Goal: Communication & Community: Answer question/provide support

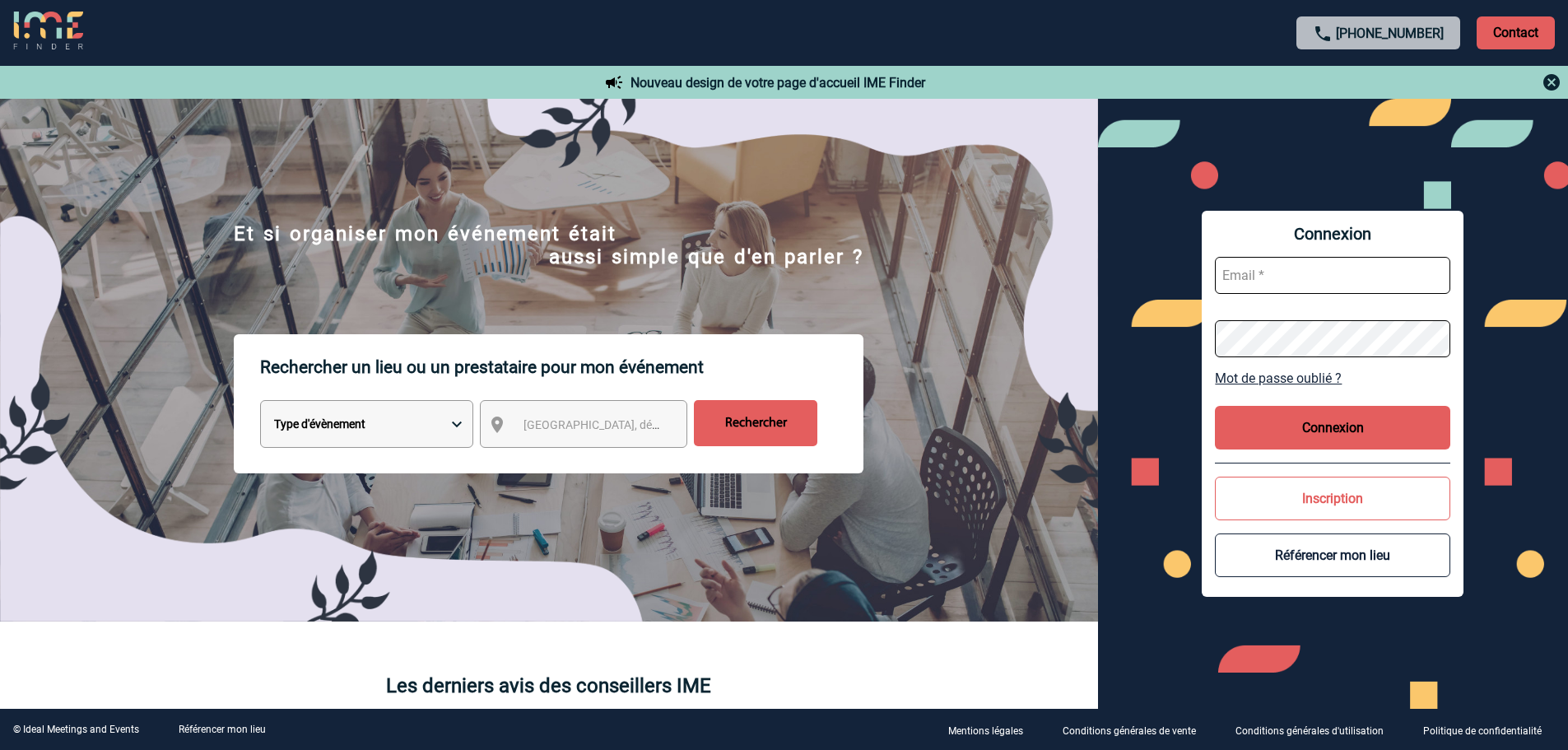
type input "[EMAIL_ADDRESS][DOMAIN_NAME]"
click at [1326, 432] on button "Connexion" at bounding box center [1332, 427] width 236 height 44
drag, startPoint x: 1319, startPoint y: 426, endPoint x: 1329, endPoint y: 443, distance: 19.7
click at [1319, 426] on button "Connexion" at bounding box center [1332, 427] width 236 height 44
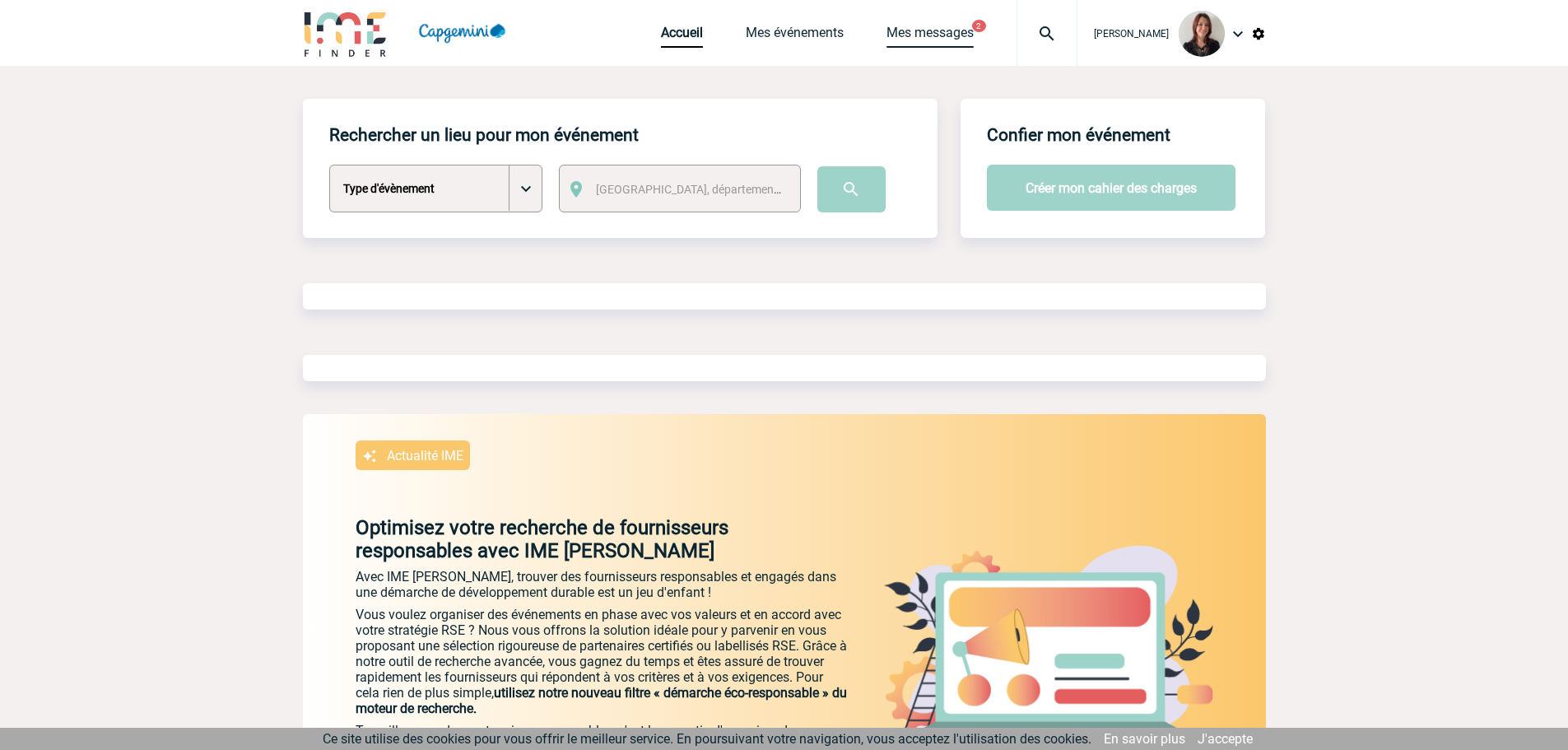
click at [950, 32] on link "Mes messages" at bounding box center [929, 35] width 87 height 23
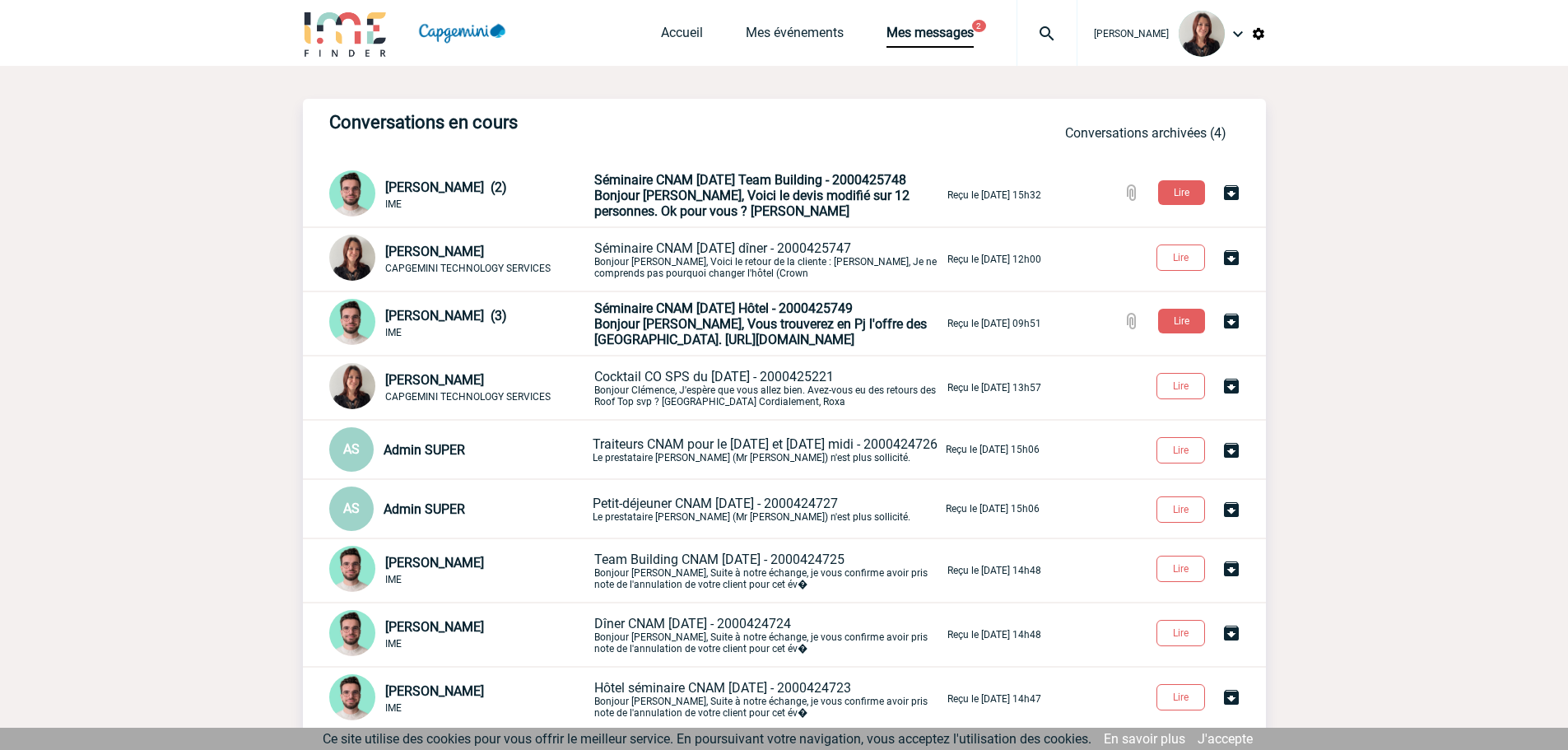
click at [749, 208] on span "Bonjour Roxane, Voici le devis modifié sur 12 personnes. Ok pour vous ? Merci, …" at bounding box center [751, 203] width 315 height 31
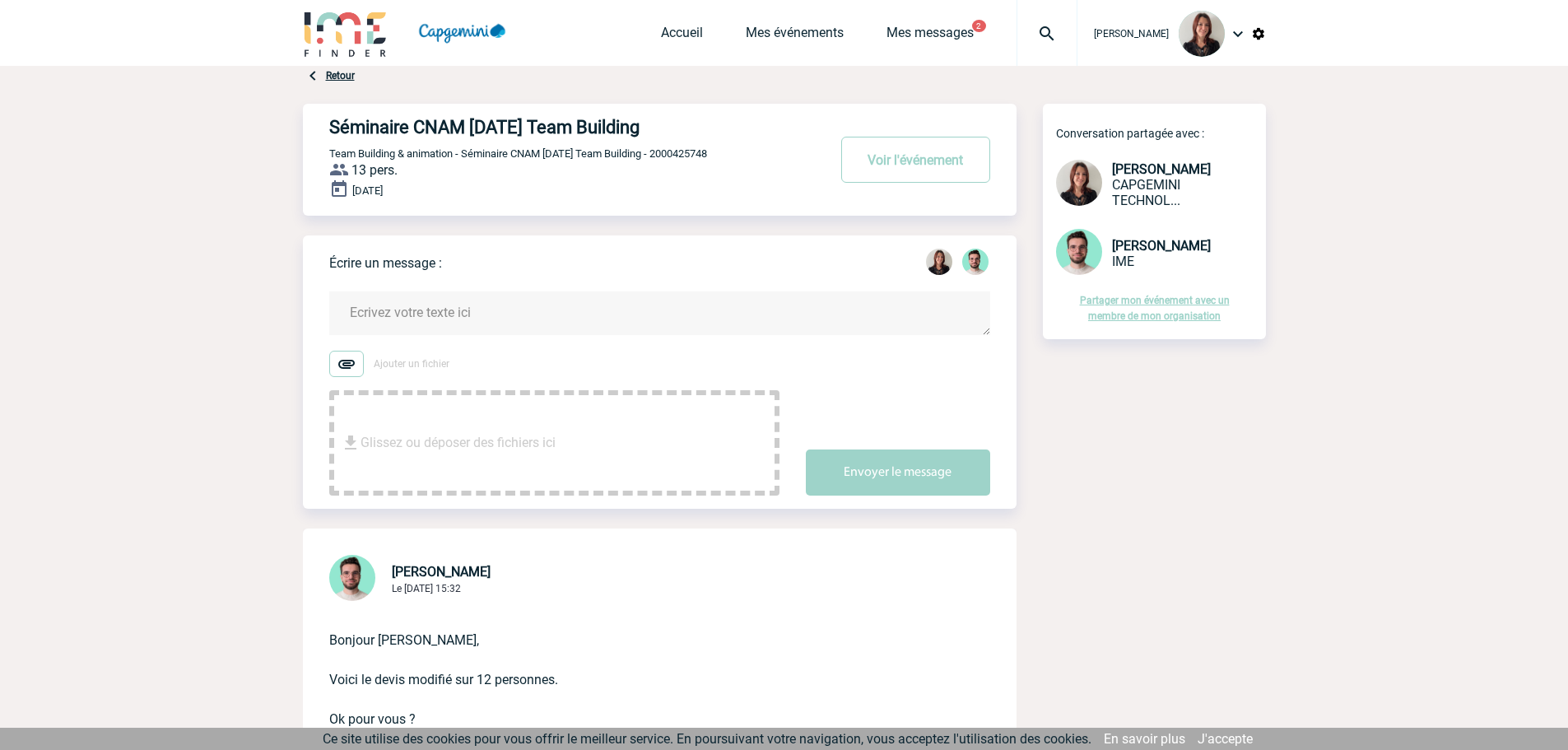
click at [395, 308] on textarea at bounding box center [660, 313] width 661 height 44
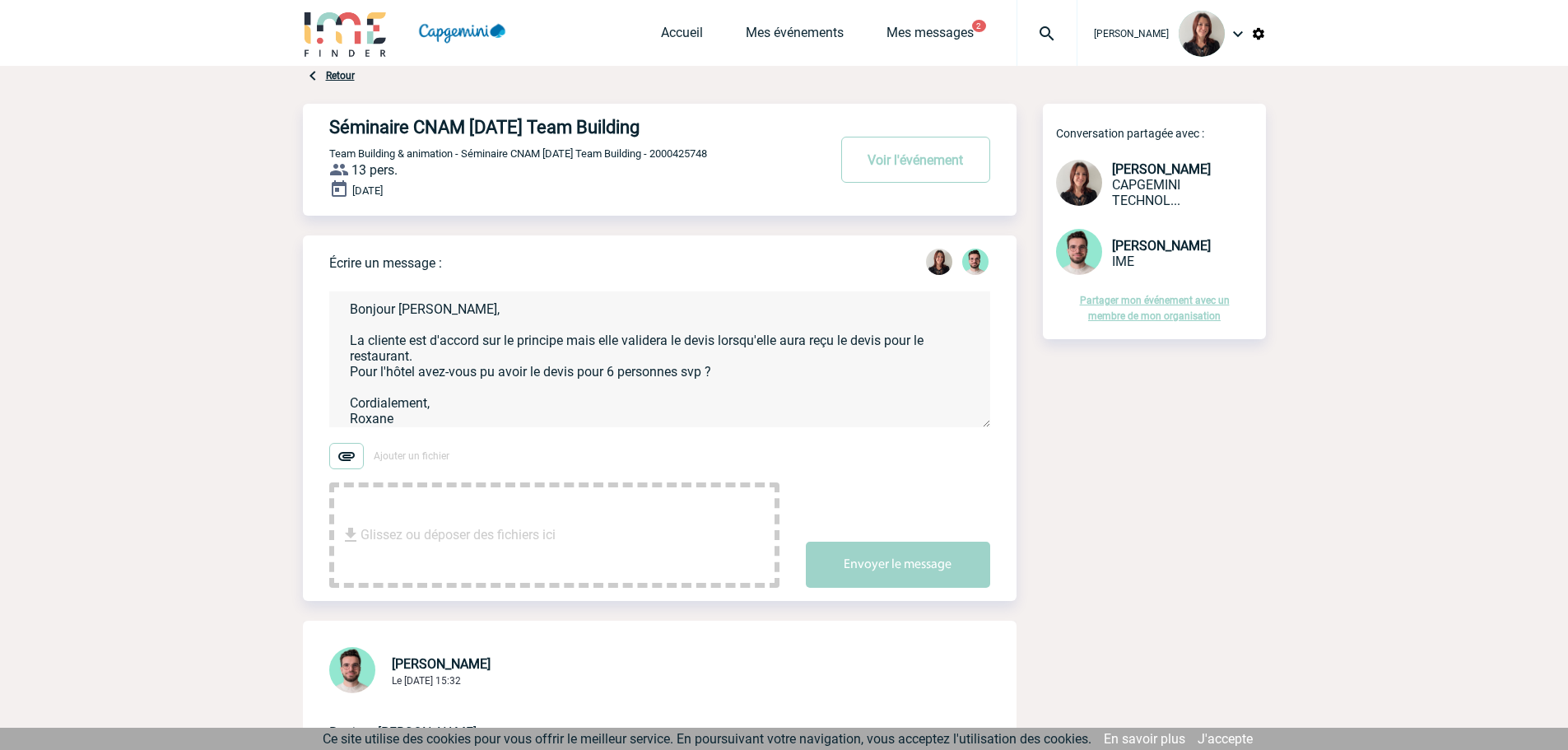
type textarea "Bonjour Benjamin, La cliente est d'accord sur le principe mais elle validera le…"
click at [881, 560] on button "Envoyer le message" at bounding box center [898, 564] width 184 height 46
